Goal: Task Accomplishment & Management: Use online tool/utility

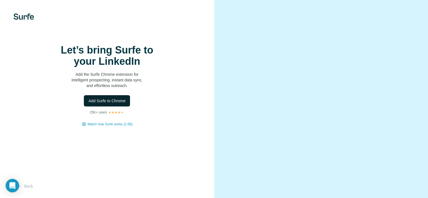
click at [99, 104] on span "Add Surfe to Chrome" at bounding box center [106, 101] width 37 height 6
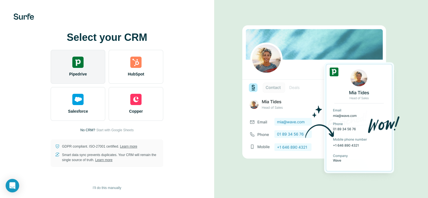
click at [84, 64] on div "Pipedrive" at bounding box center [78, 67] width 55 height 34
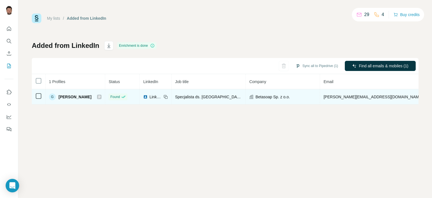
drag, startPoint x: 395, startPoint y: 96, endPoint x: 373, endPoint y: 96, distance: 21.4
copy span "577791619"
drag, startPoint x: 315, startPoint y: 97, endPoint x: 357, endPoint y: 100, distance: 42.0
click at [357, 100] on td "[PERSON_NAME][EMAIL_ADDRESS][DOMAIN_NAME]" at bounding box center [373, 96] width 106 height 15
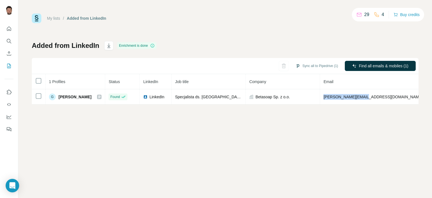
copy span "[PERSON_NAME][EMAIL_ADDRESS][DOMAIN_NAME]"
